Goal: Task Accomplishment & Management: Manage account settings

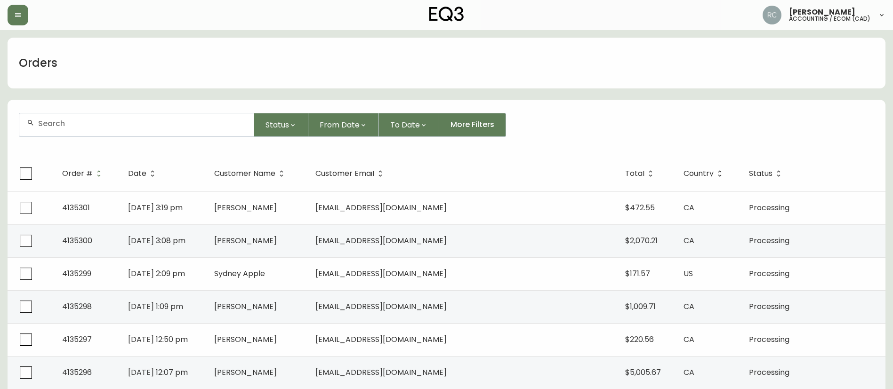
click at [107, 131] on div at bounding box center [136, 124] width 234 height 23
paste input "4134578"
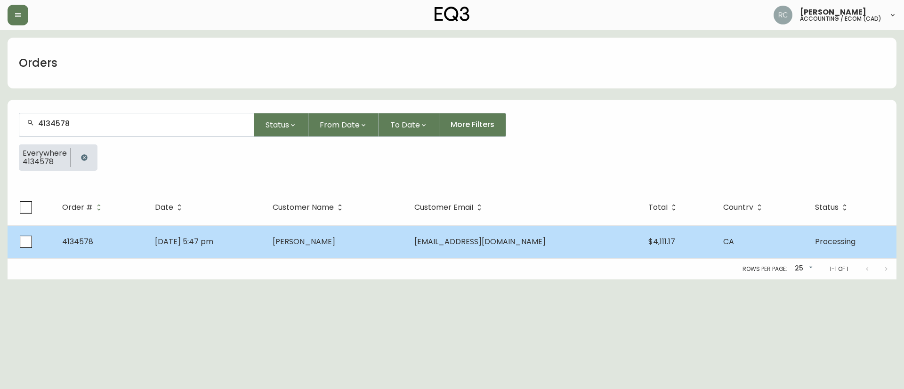
type input "4134578"
click at [265, 236] on td "Aug 08 2025, 5:47 pm" at bounding box center [206, 241] width 118 height 33
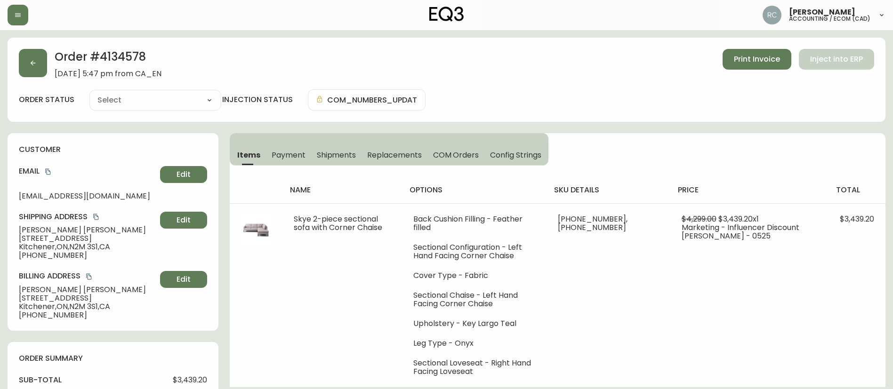
type input "Processing"
click at [291, 157] on span "Payment" at bounding box center [289, 155] width 34 height 10
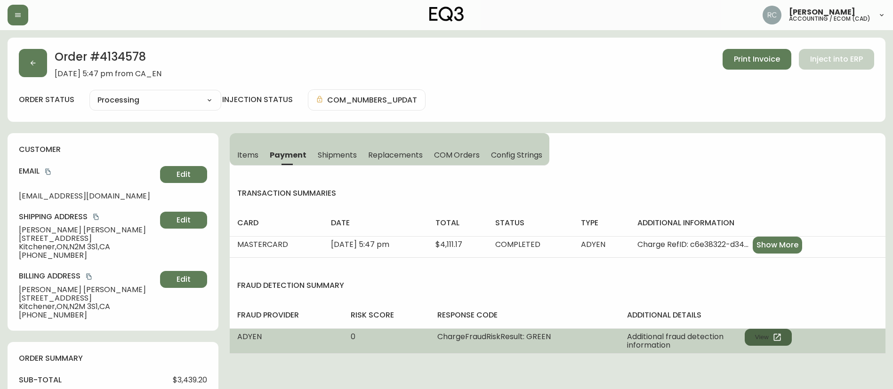
click at [777, 340] on icon "button" at bounding box center [776, 337] width 7 height 7
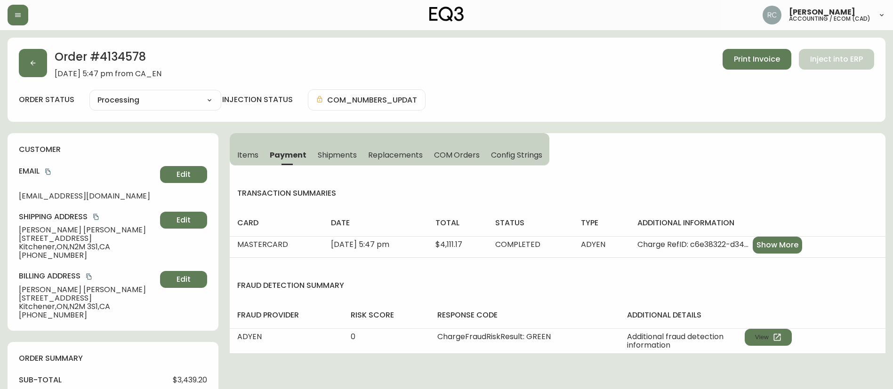
click at [132, 105] on select "Cancelled Fully Shipped Processing Partially Shipped" at bounding box center [155, 100] width 132 height 14
click at [89, 93] on select "Cancelled Fully Shipped Processing Partially Shipped" at bounding box center [155, 100] width 132 height 14
select select "PROCESSING"
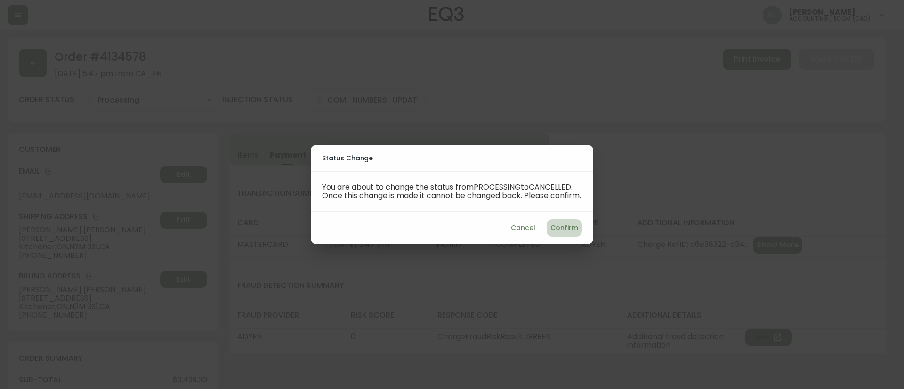
click at [550, 233] on button "Confirm" at bounding box center [564, 227] width 35 height 17
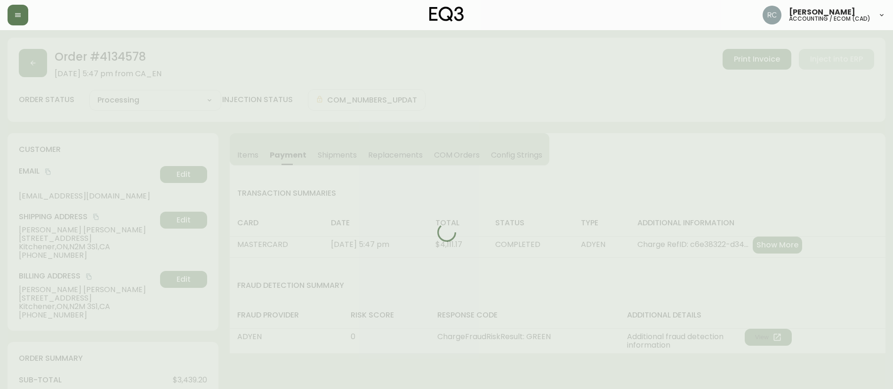
type input "Cancelled"
select select "CANCELLED"
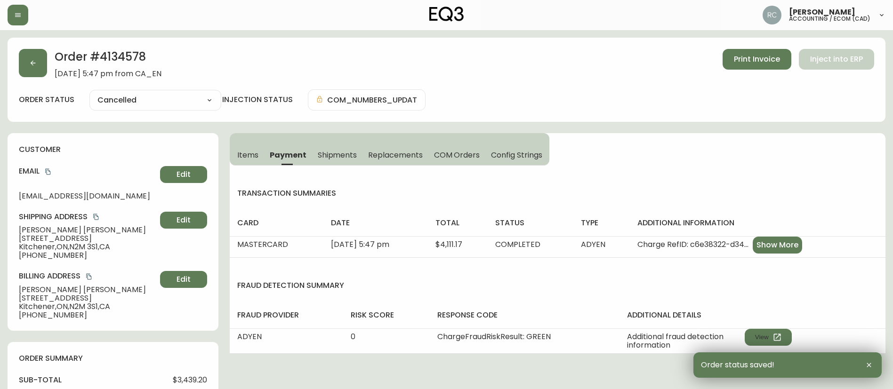
click at [134, 54] on h2 "Order # 4134578" at bounding box center [108, 59] width 107 height 21
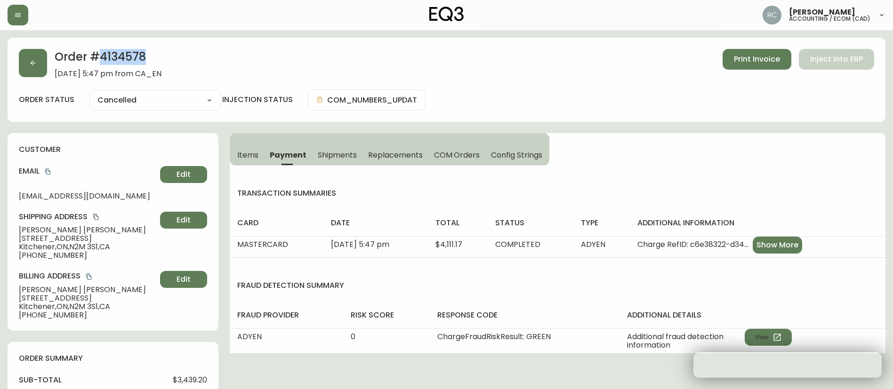
click at [134, 54] on h2 "Order # 4134578" at bounding box center [108, 59] width 107 height 21
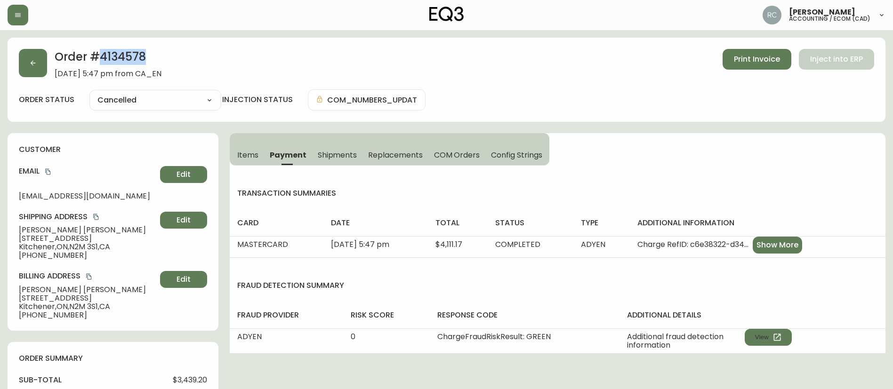
copy h2 "4134578"
click at [453, 158] on span "COM Orders" at bounding box center [457, 155] width 46 height 10
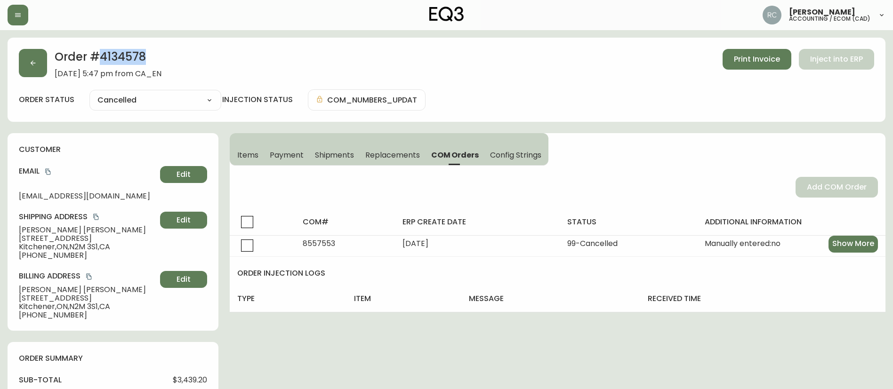
click at [259, 155] on button "Items" at bounding box center [247, 155] width 34 height 21
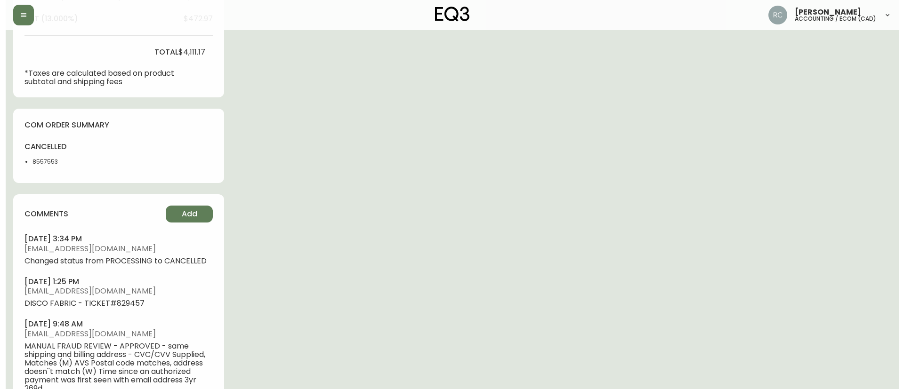
scroll to position [424, 0]
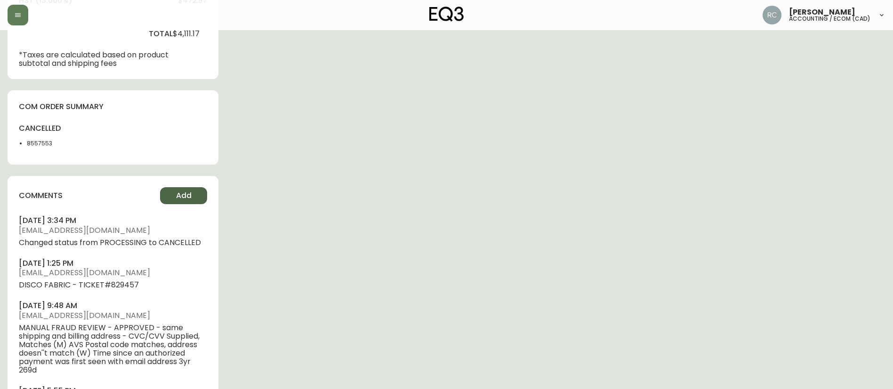
click at [181, 193] on span "Add" at bounding box center [184, 196] width 16 height 10
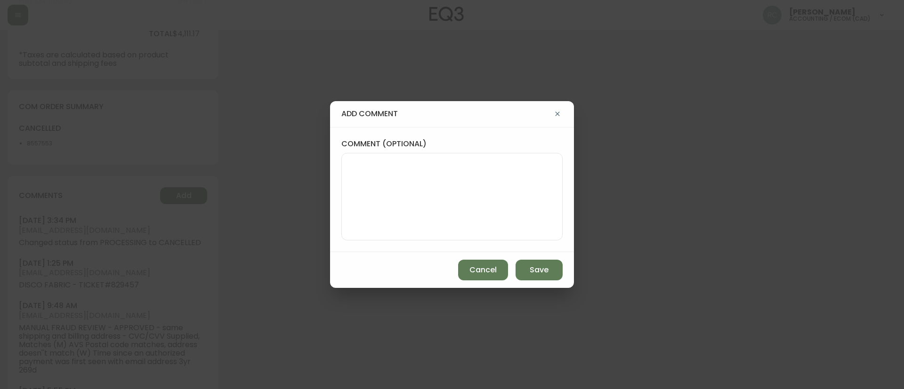
click at [538, 193] on textarea "comment (optional)" at bounding box center [451, 196] width 205 height 75
paste textarea "CANCELLATION - DISCONTINUED FABRIC TICKET# 829457 ORD# 4134578 - status in AS40…"
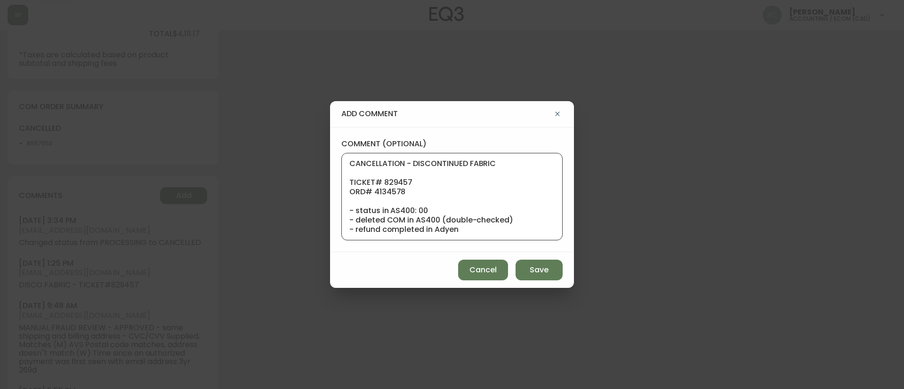
scroll to position [104, 0]
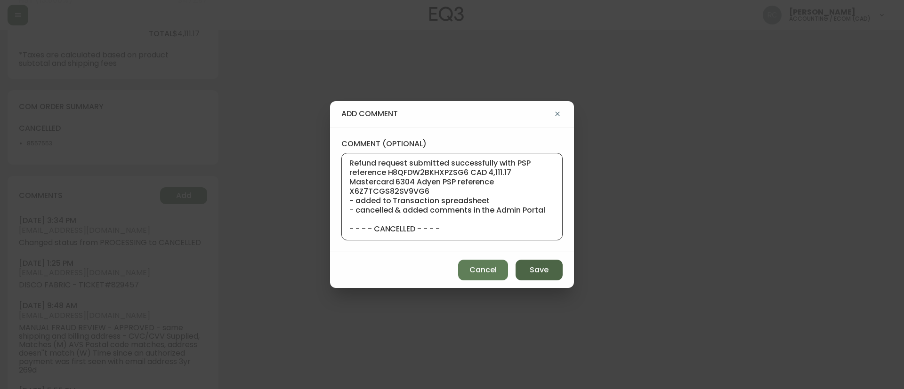
type textarea "CANCELLATION - DISCONTINUED FABRIC TICKET# 829457 ORD# 4134578 - status in AS40…"
click at [535, 267] on span "Save" at bounding box center [539, 270] width 19 height 10
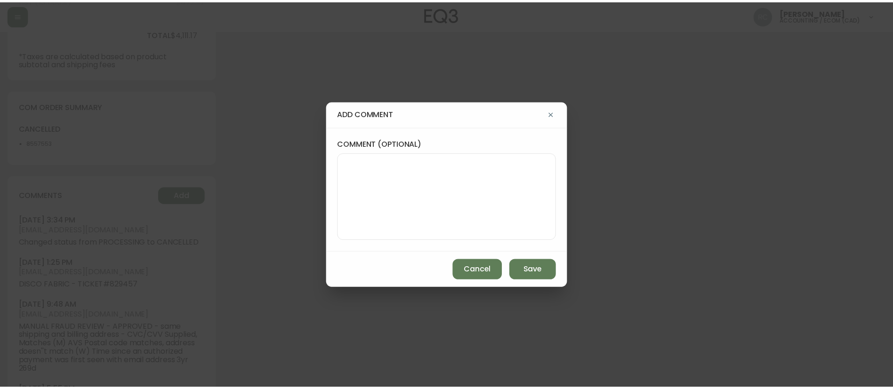
scroll to position [0, 0]
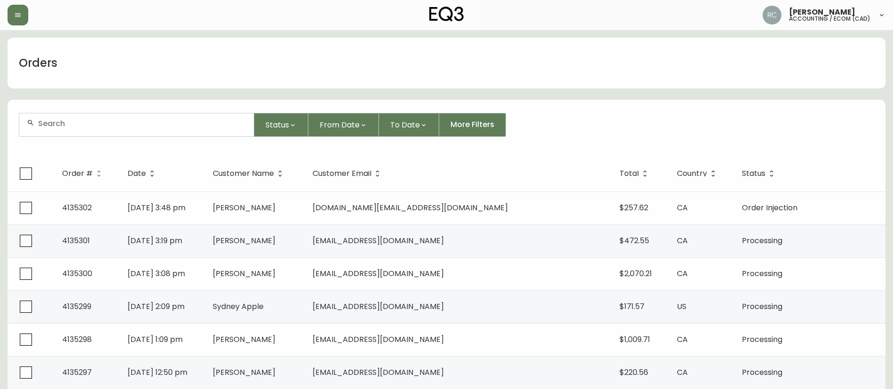
click at [206, 134] on div at bounding box center [136, 124] width 234 height 23
paste input "4133011"
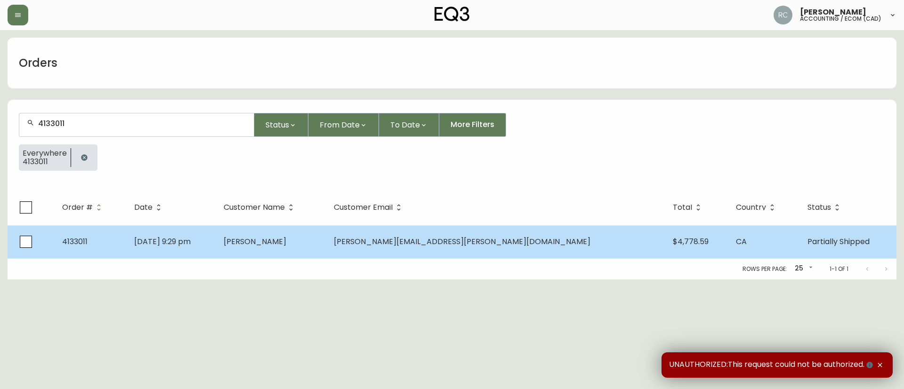
type input "4133011"
click at [301, 231] on td "Daniel Rossington" at bounding box center [271, 241] width 110 height 33
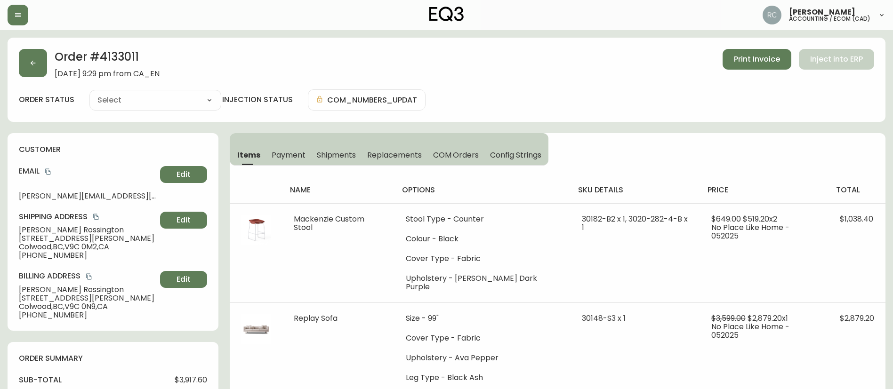
type input "Partially Shipped"
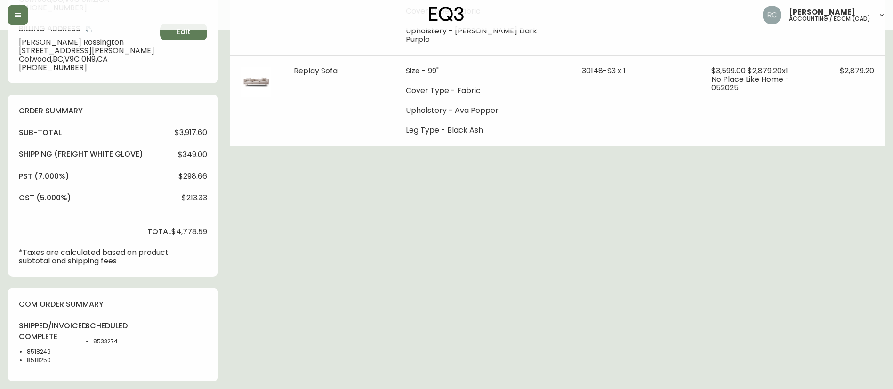
select select "PARTIALLY_SHIPPED"
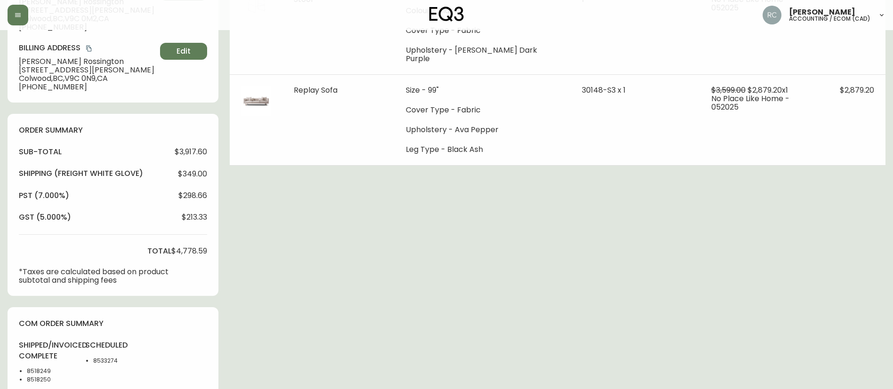
scroll to position [235, 0]
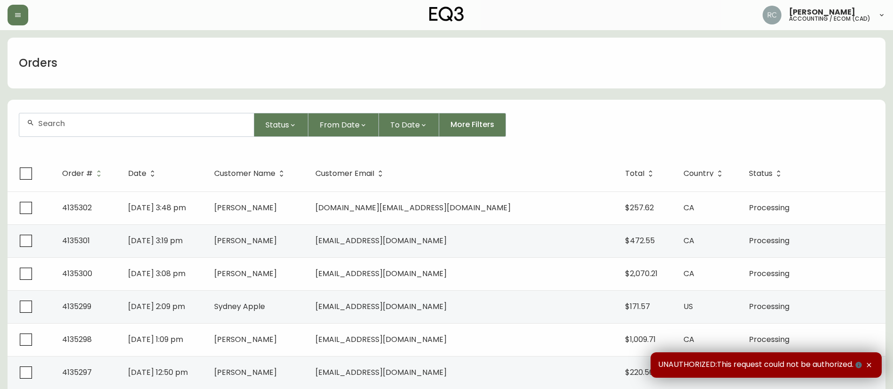
click at [152, 117] on div at bounding box center [136, 124] width 234 height 23
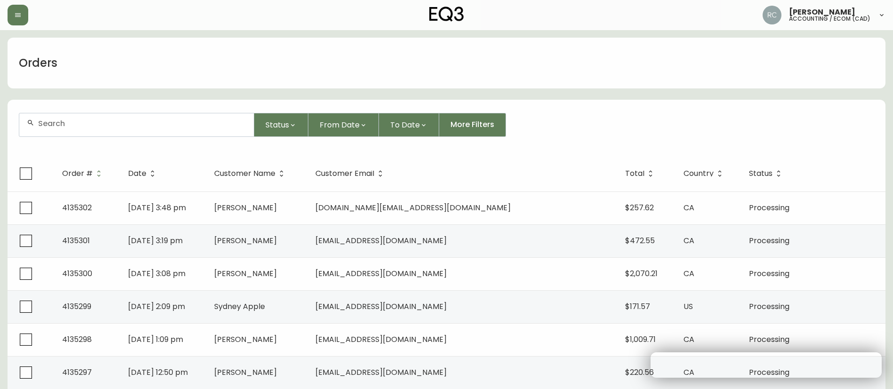
paste input "4134381"
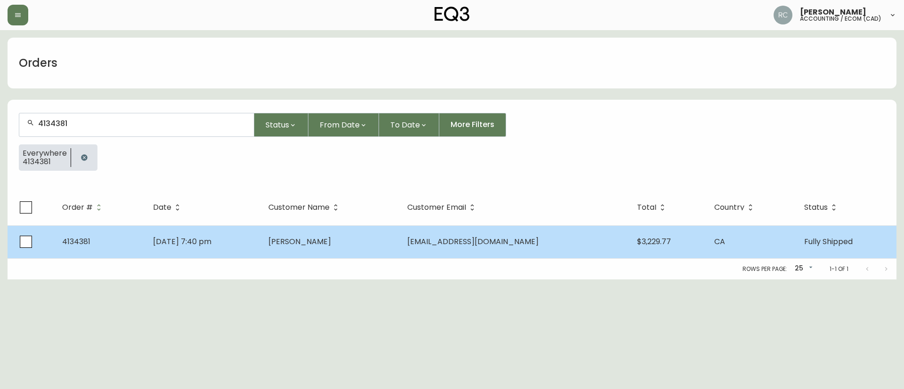
type input "4134381"
click at [261, 236] on td "[DATE] 7:40 pm" at bounding box center [202, 241] width 115 height 33
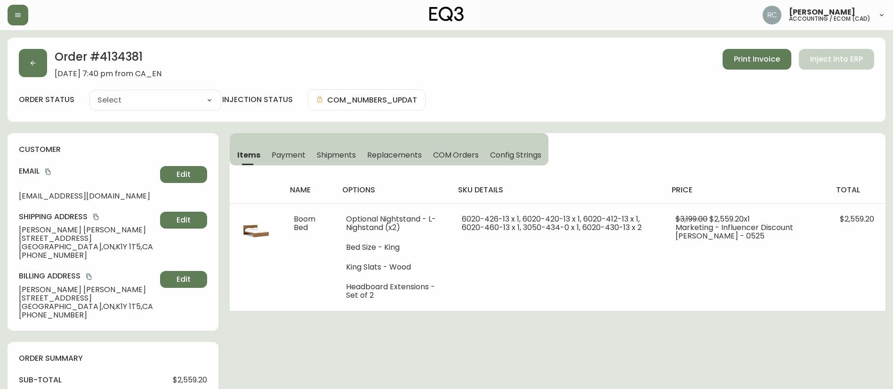
type input "Fully Shipped"
click at [285, 151] on span "Payment" at bounding box center [289, 155] width 34 height 10
select select "FULLY_SHIPPED"
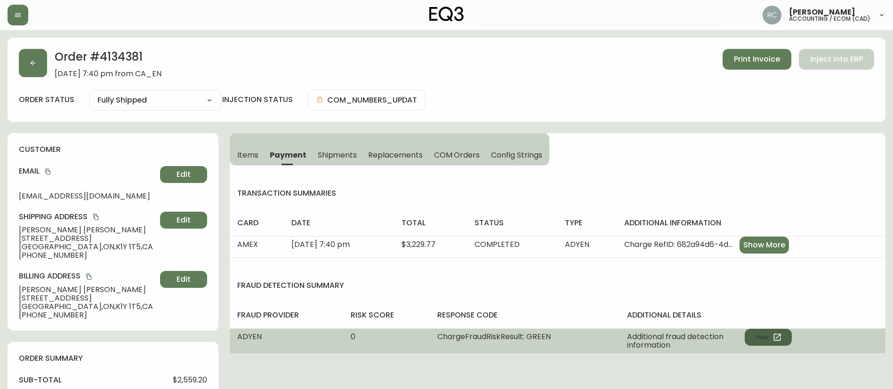
click at [768, 344] on button "View" at bounding box center [768, 337] width 47 height 17
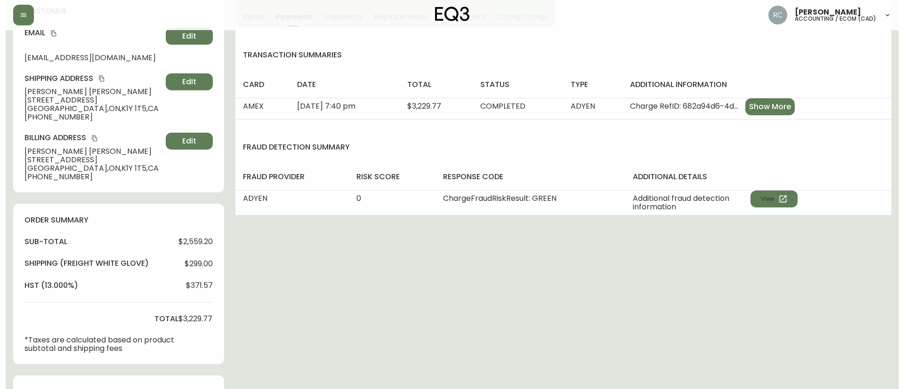
scroll to position [397, 0]
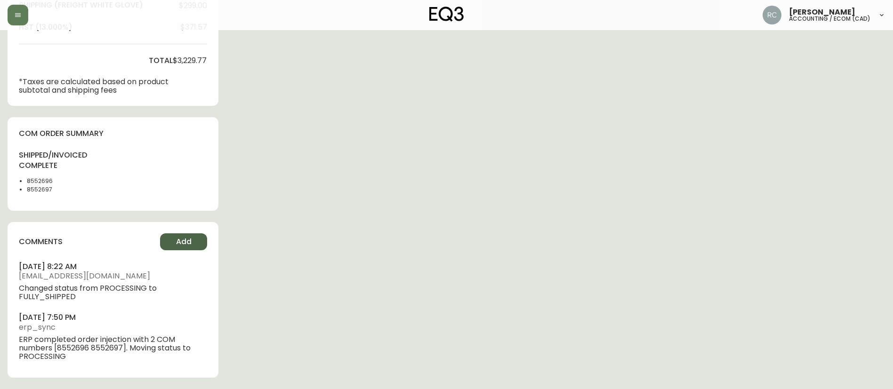
click at [189, 241] on span "Add" at bounding box center [184, 242] width 16 height 10
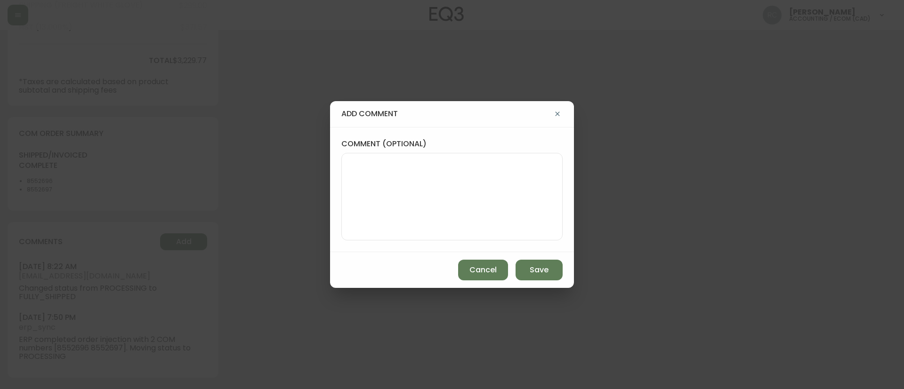
click at [401, 185] on textarea "comment (optional)" at bounding box center [451, 196] width 205 height 75
paste textarea "ECOM RETURN TICKET# 826946 ECOM ORD# 4134381 RTN# 1161923258 TOTAL REFUND AMT: …"
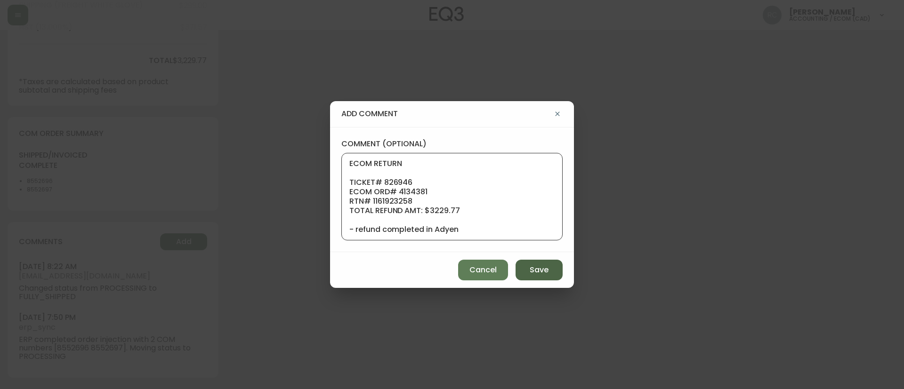
scroll to position [75, 0]
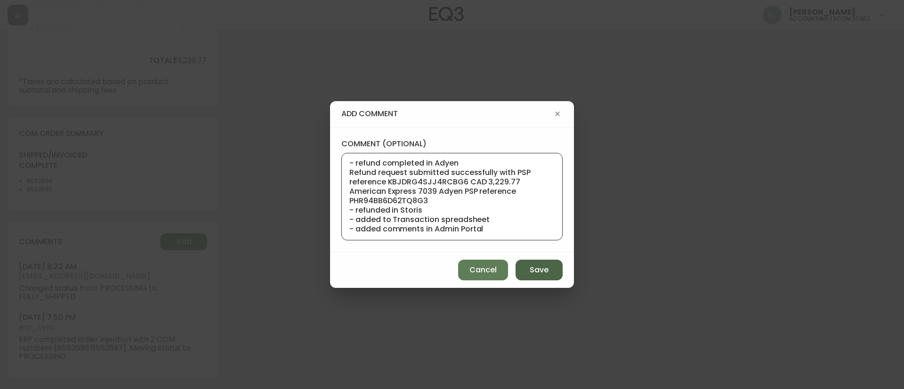
type textarea "ECOM RETURN TICKET# 826946 ECOM ORD# 4134381 RTN# 1161923258 TOTAL REFUND AMT: …"
click at [550, 276] on button "Save" at bounding box center [538, 270] width 47 height 21
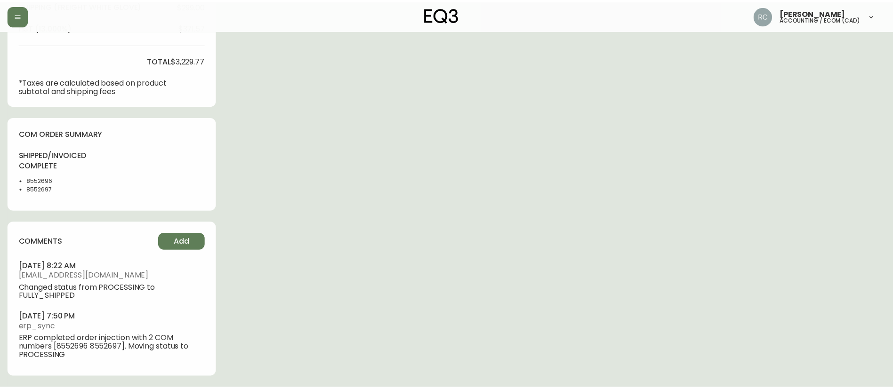
scroll to position [0, 0]
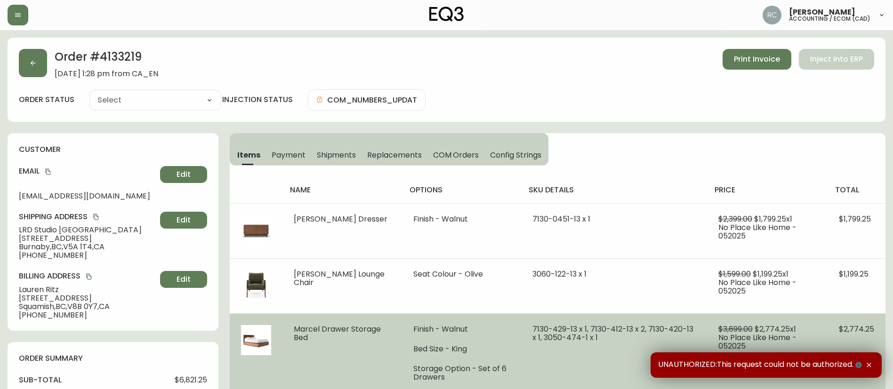
type input "Fully Shipped"
select select "FULLY_SHIPPED"
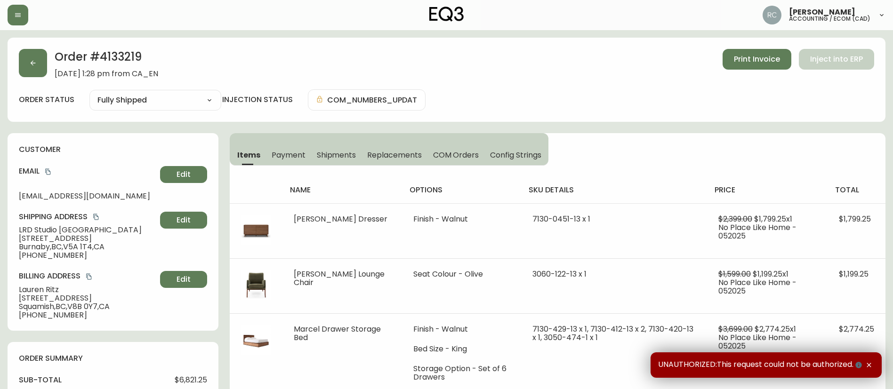
click at [278, 155] on span "Payment" at bounding box center [289, 155] width 34 height 10
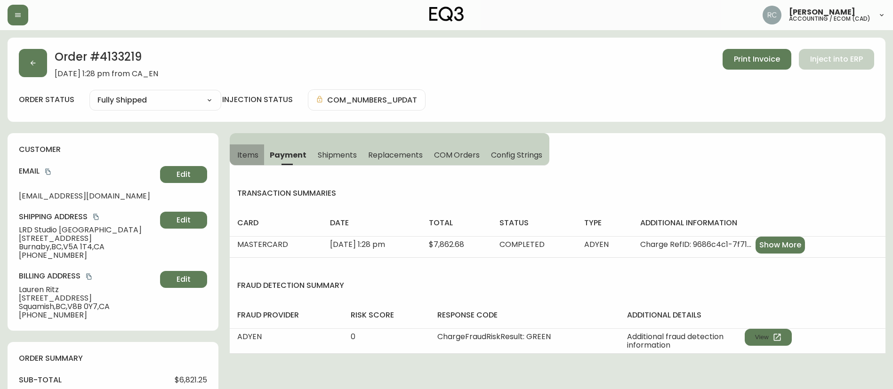
click at [254, 159] on span "Items" at bounding box center [247, 155] width 21 height 10
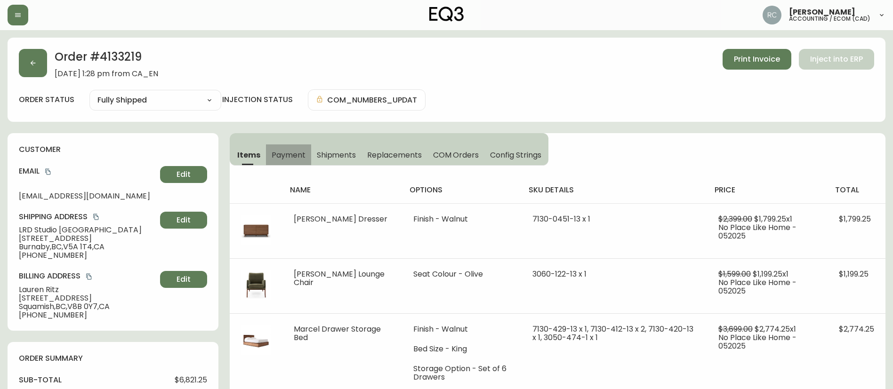
click at [291, 159] on span "Payment" at bounding box center [289, 155] width 34 height 10
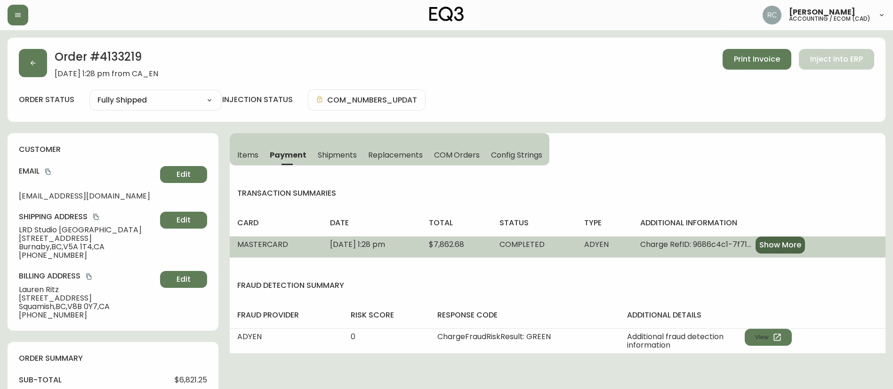
click at [719, 248] on span "Show More" at bounding box center [780, 245] width 42 height 10
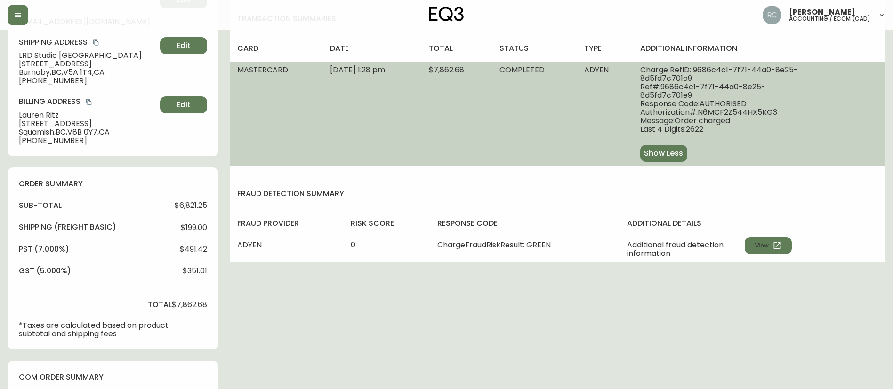
scroll to position [377, 0]
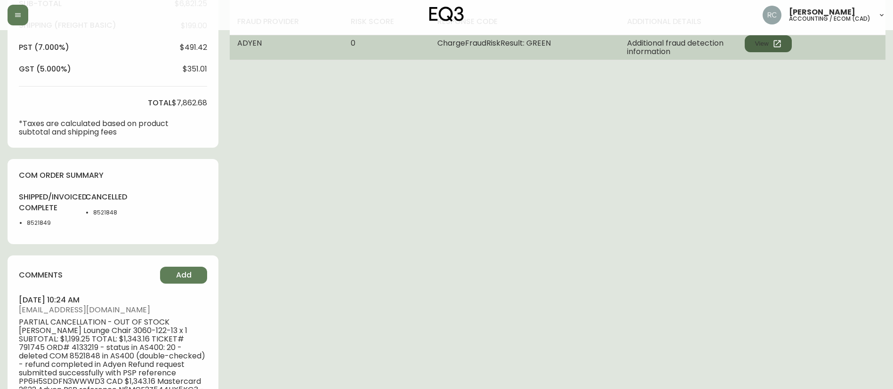
click at [719, 49] on button "View" at bounding box center [768, 43] width 47 height 17
